Goal: Task Accomplishment & Management: Use online tool/utility

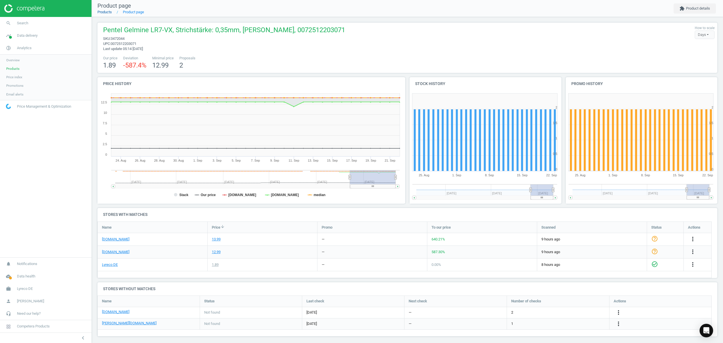
click at [101, 11] on link "Products" at bounding box center [104, 12] width 14 height 4
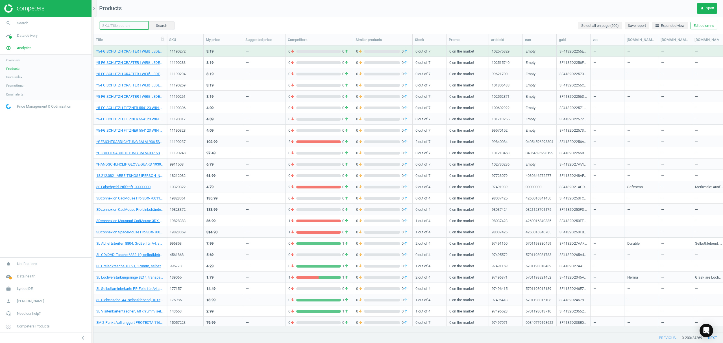
click at [121, 27] on input "text" at bounding box center [123, 25] width 49 height 8
paste input "7,53295"
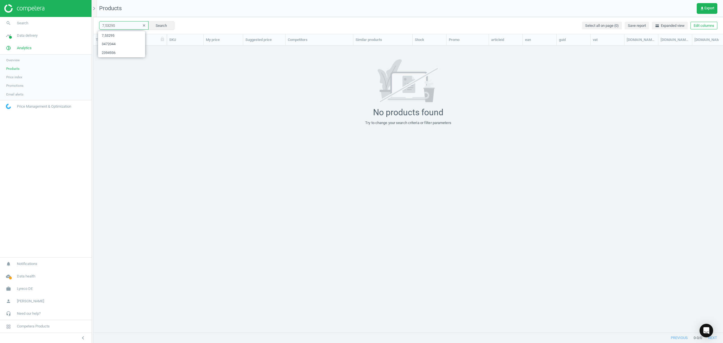
drag, startPoint x: 125, startPoint y: 24, endPoint x: 0, endPoint y: -4, distance: 127.7
click at [0, 0] on html "Group 2 Created with Sketch. ic/cloud_download/grey600 Created with Sketch. gra…" at bounding box center [361, 171] width 723 height 343
paste input "2216919"
type input "2216919"
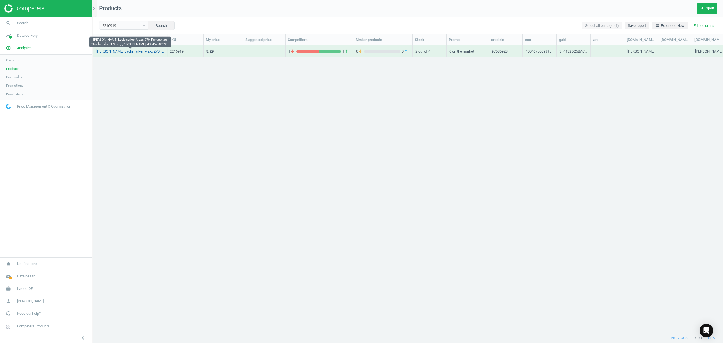
click at [109, 50] on link "[PERSON_NAME] Lackmarker Maxx 270, Rundspitze, Strichstärke: 1-3mm, [PERSON_NAM…" at bounding box center [130, 51] width 68 height 5
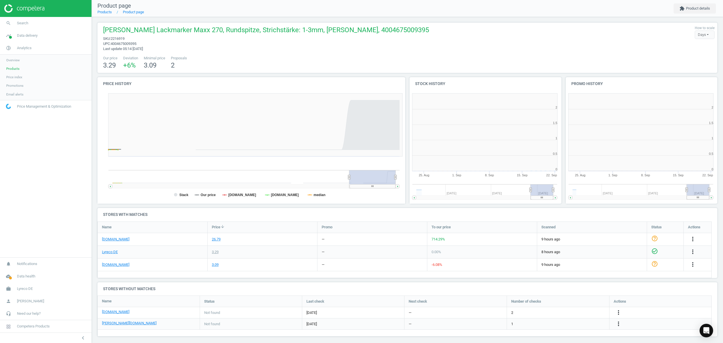
scroll to position [125, 162]
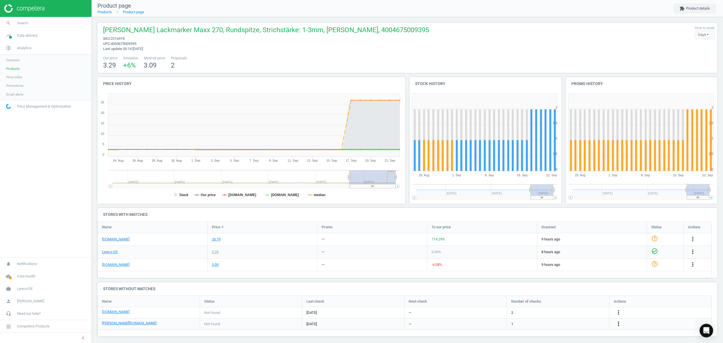
click at [619, 324] on icon "more_vert" at bounding box center [618, 323] width 7 height 7
click at [575, 327] on link "Edit URL/product option" at bounding box center [574, 324] width 77 height 9
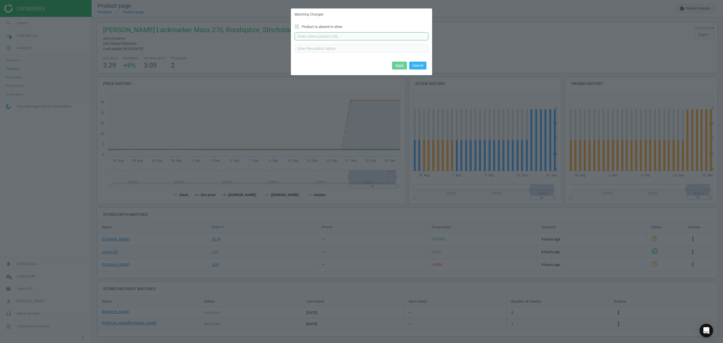
click at [365, 34] on input "text" at bounding box center [362, 36] width 134 height 8
paste input "[URL][DOMAIN_NAME][PERSON_NAME][PERSON_NAME]"
type input "[URL][DOMAIN_NAME][PERSON_NAME][PERSON_NAME]"
click at [397, 64] on button "Apply" at bounding box center [399, 66] width 15 height 8
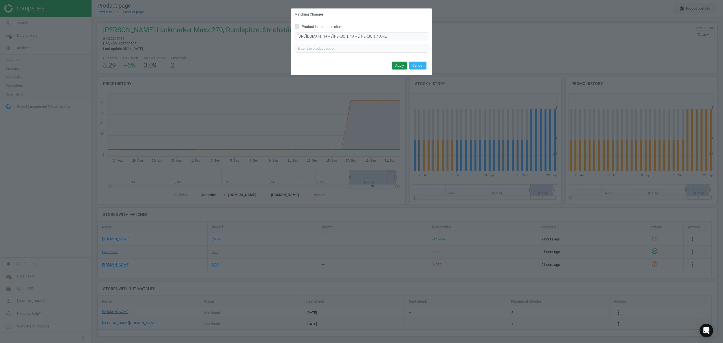
scroll to position [0, 0]
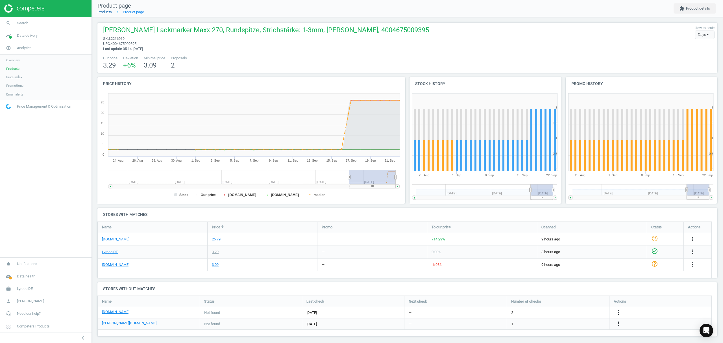
click at [104, 13] on link "Products" at bounding box center [104, 12] width 14 height 4
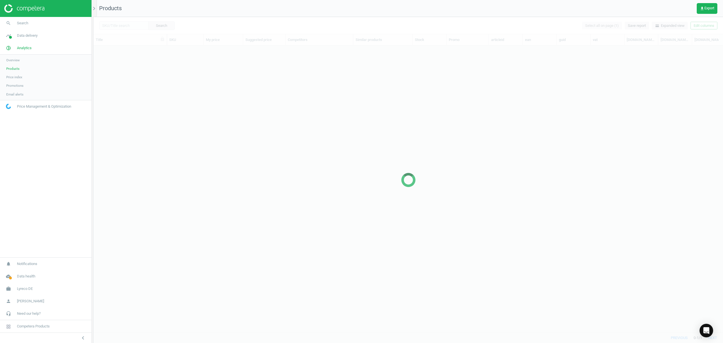
scroll to position [275, 624]
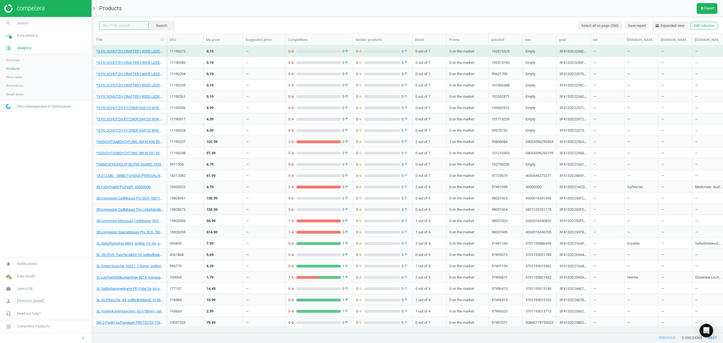
click at [106, 26] on input "text" at bounding box center [123, 25] width 49 height 8
paste input "2216919"
type input "2216919"
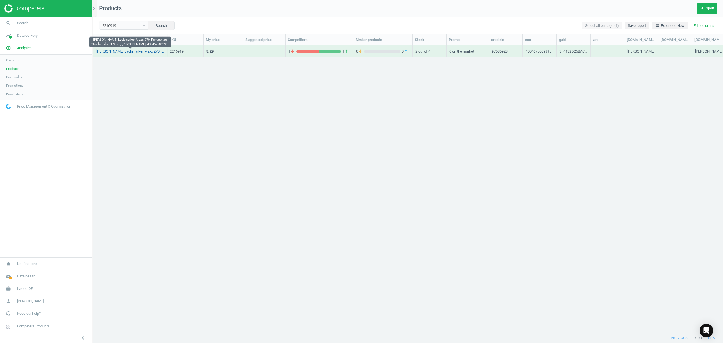
click at [130, 51] on link "[PERSON_NAME] Lackmarker Maxx 270, Rundspitze, Strichstärke: 1-3mm, [PERSON_NAM…" at bounding box center [130, 51] width 68 height 5
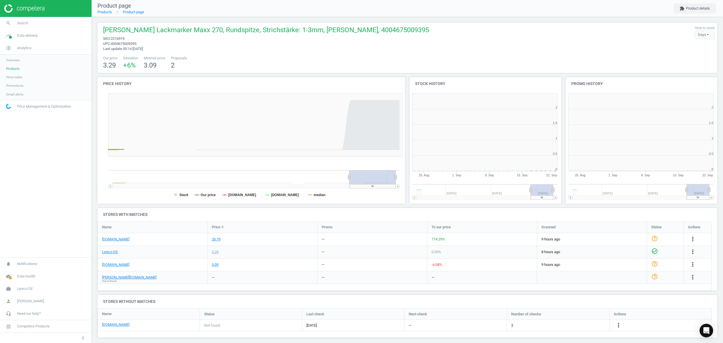
scroll to position [3, 3]
